Goal: Information Seeking & Learning: Learn about a topic

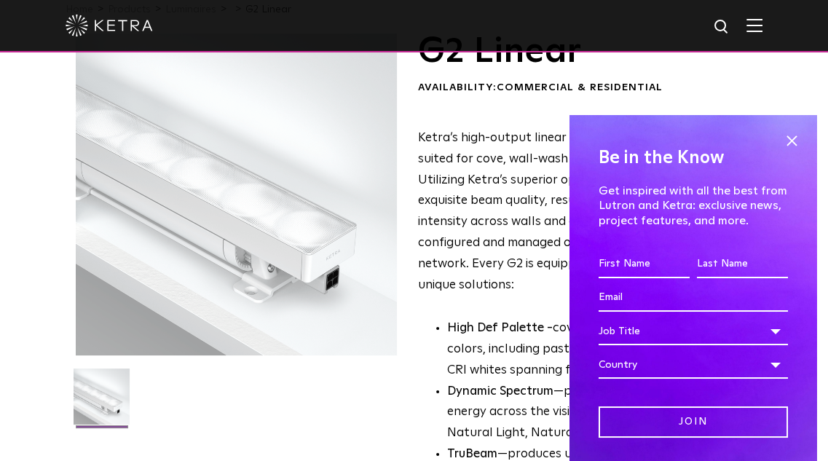
click at [782, 144] on span at bounding box center [792, 141] width 22 height 22
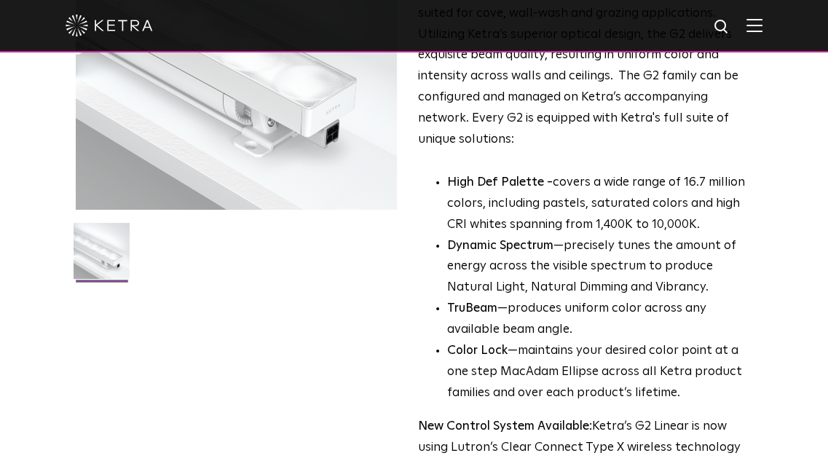
scroll to position [510, 0]
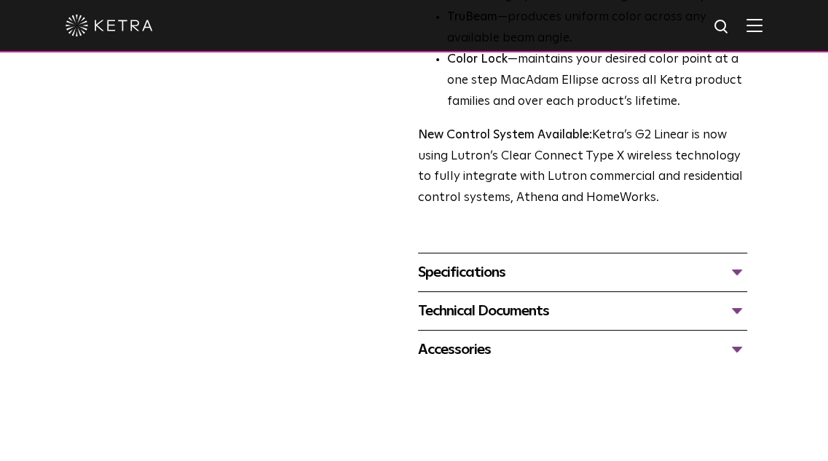
click at [565, 276] on div "Specifications" at bounding box center [582, 272] width 329 height 23
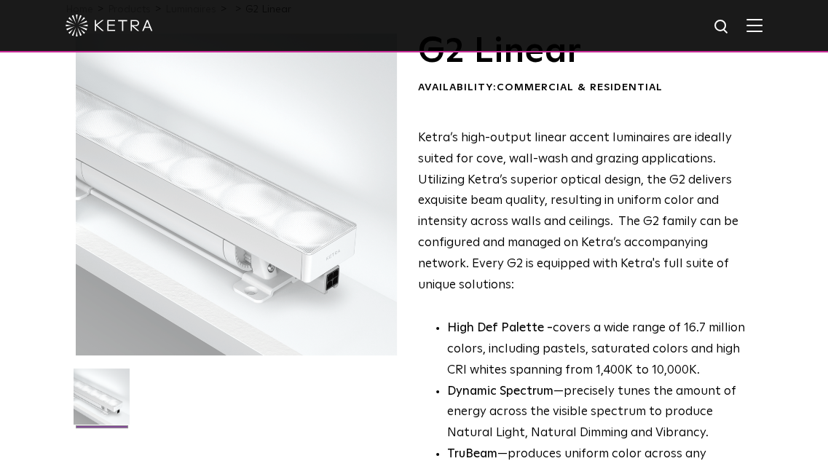
scroll to position [0, 0]
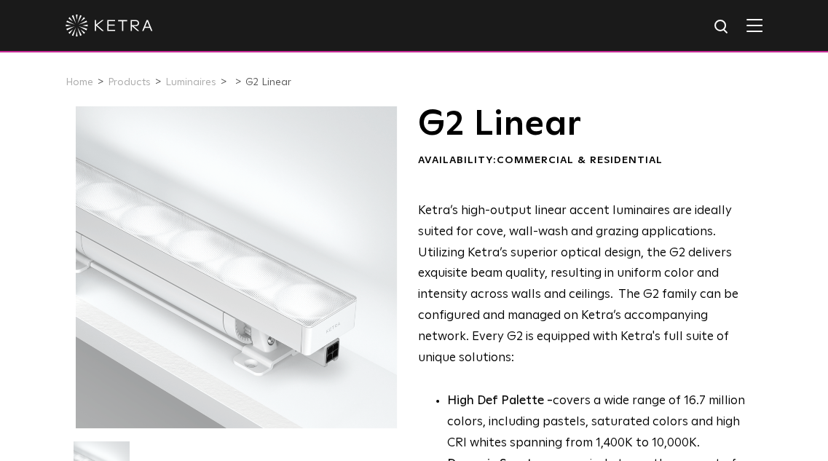
click at [135, 81] on link "Products" at bounding box center [129, 82] width 43 height 10
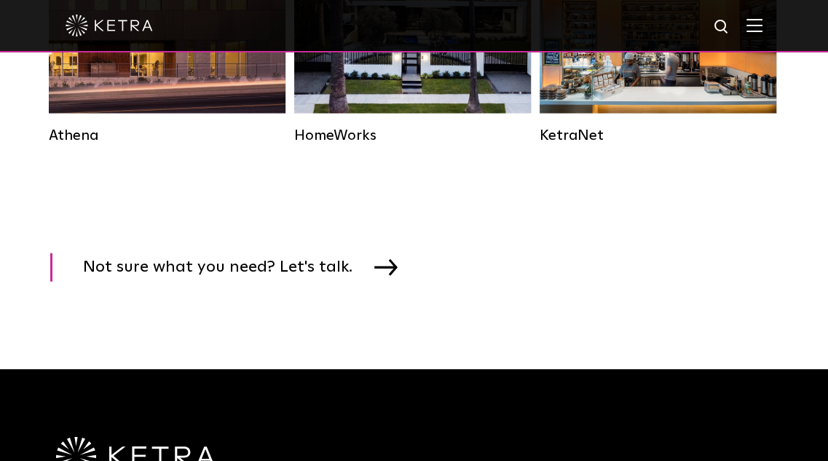
scroll to position [2331, 0]
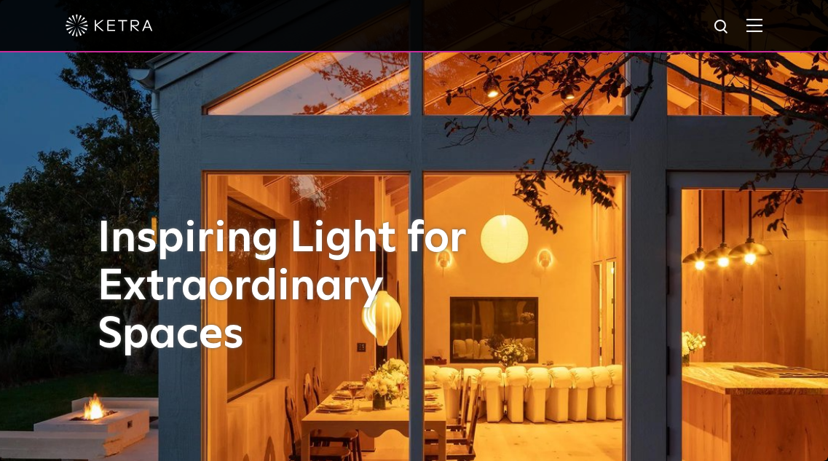
scroll to position [1818, 0]
